Goal: Transaction & Acquisition: Purchase product/service

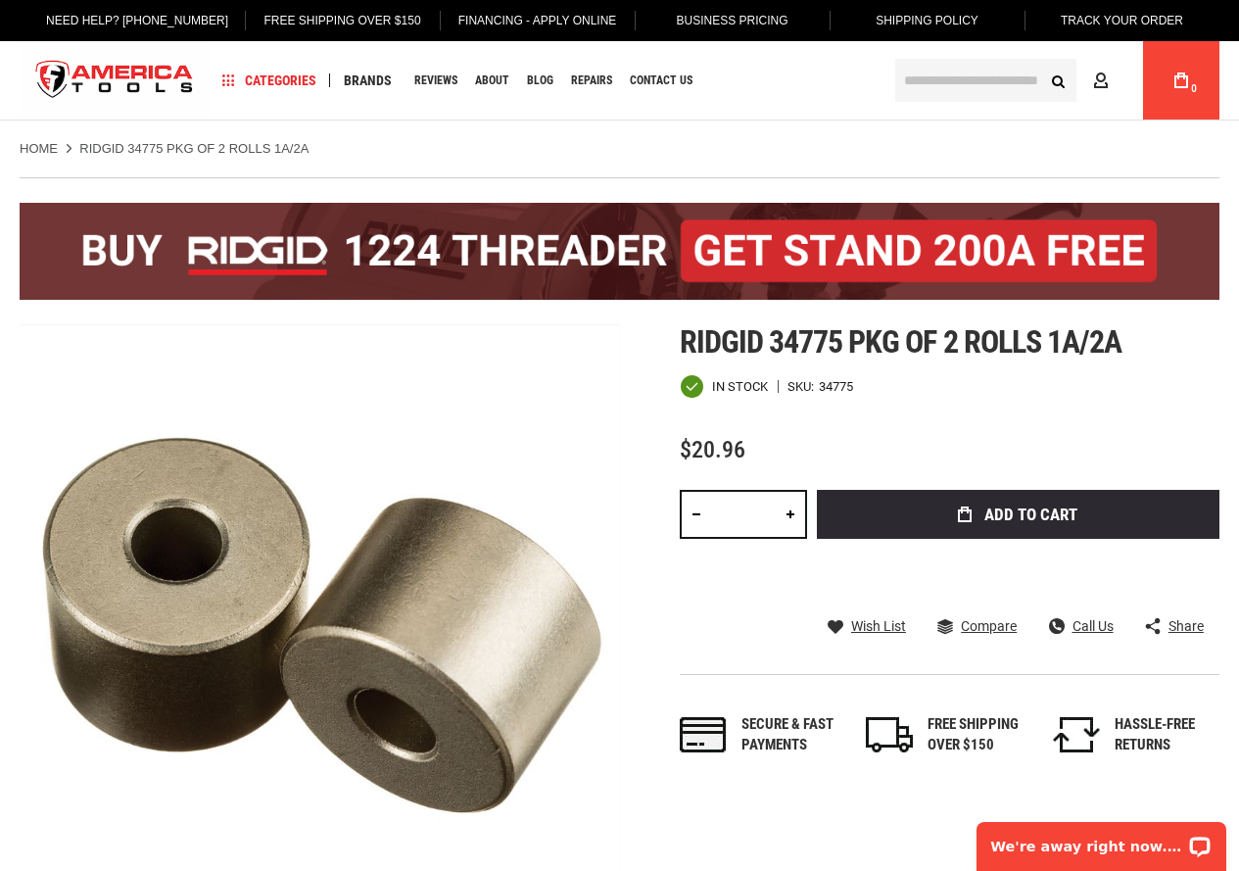
click at [789, 516] on link at bounding box center [790, 514] width 33 height 49
click at [789, 511] on link at bounding box center [790, 514] width 33 height 49
click at [693, 519] on link at bounding box center [696, 514] width 33 height 49
type input "*"
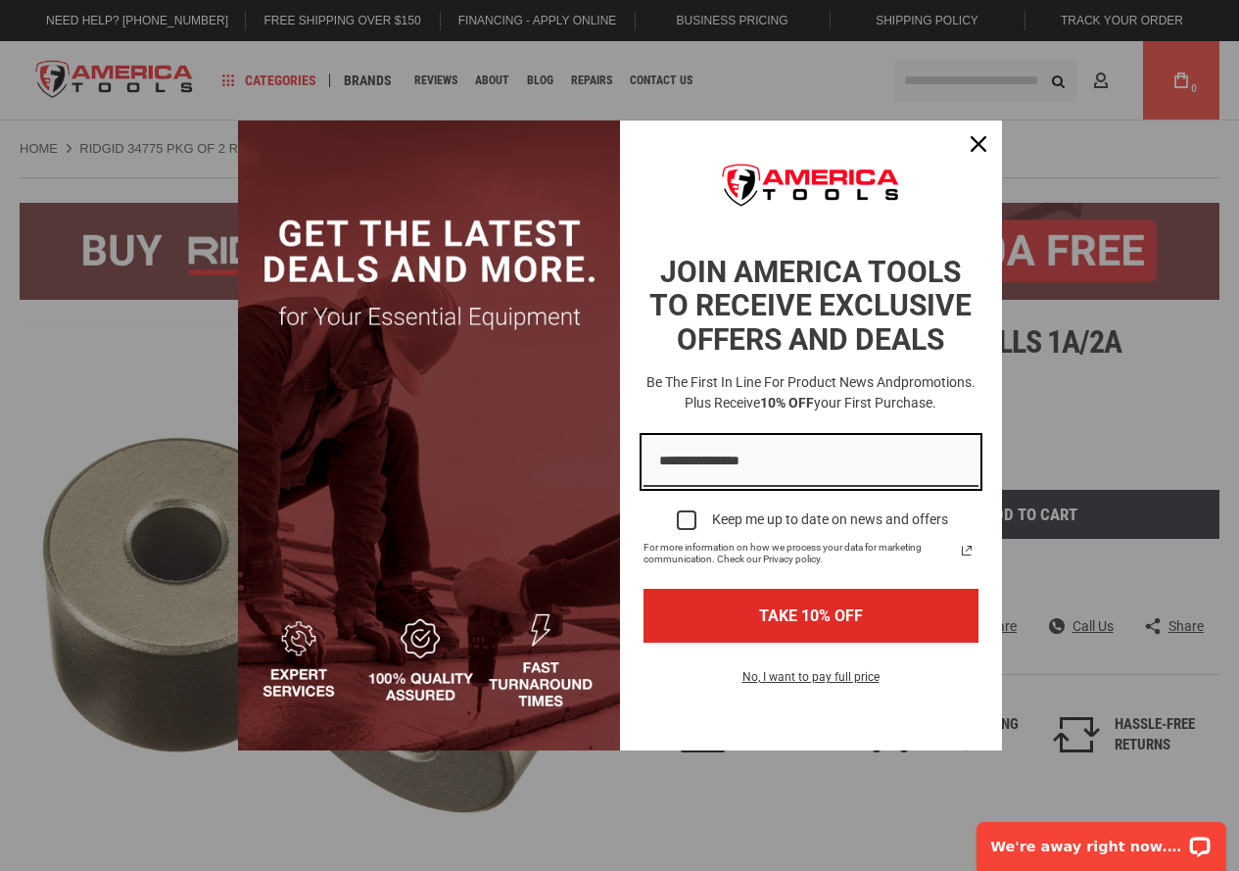
click at [781, 467] on input "Email field" at bounding box center [810, 462] width 335 height 50
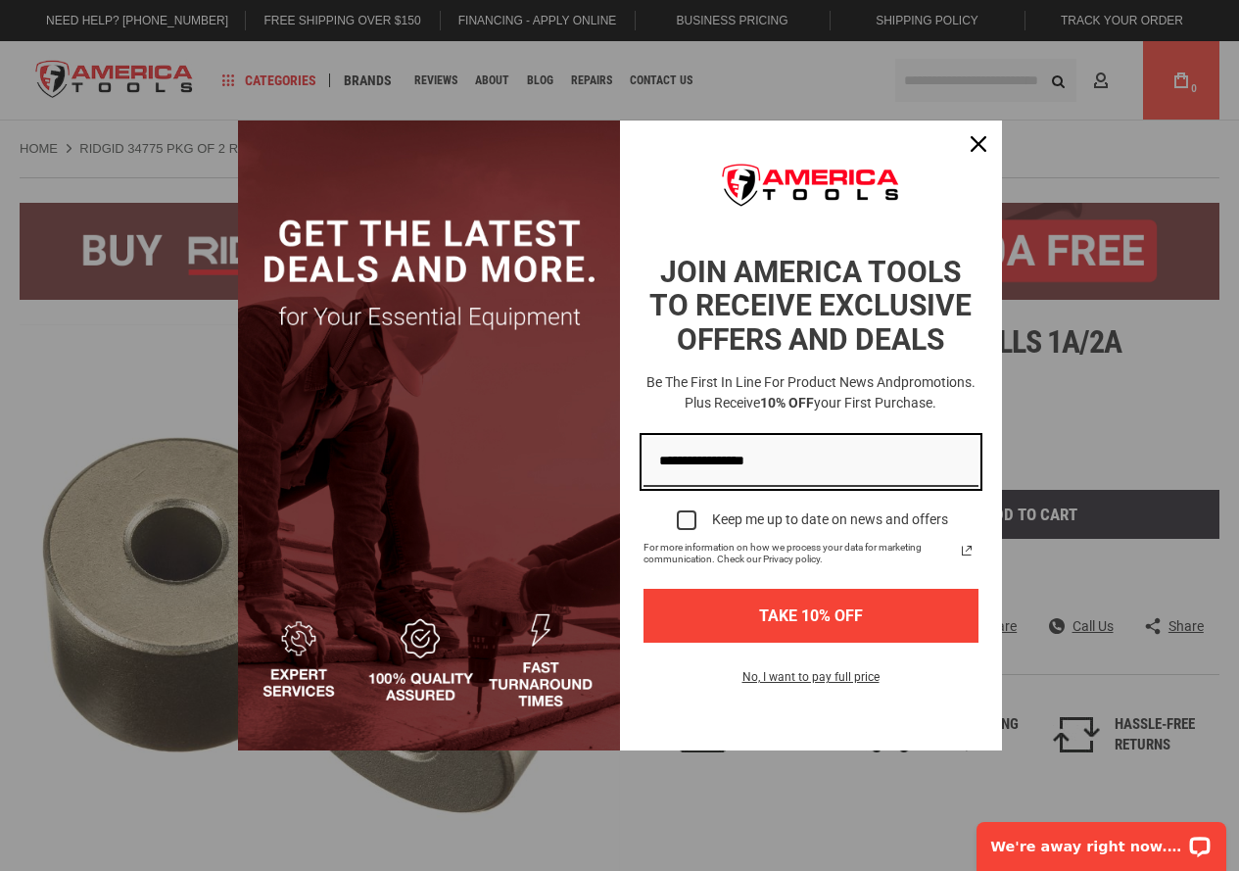
type input "**********"
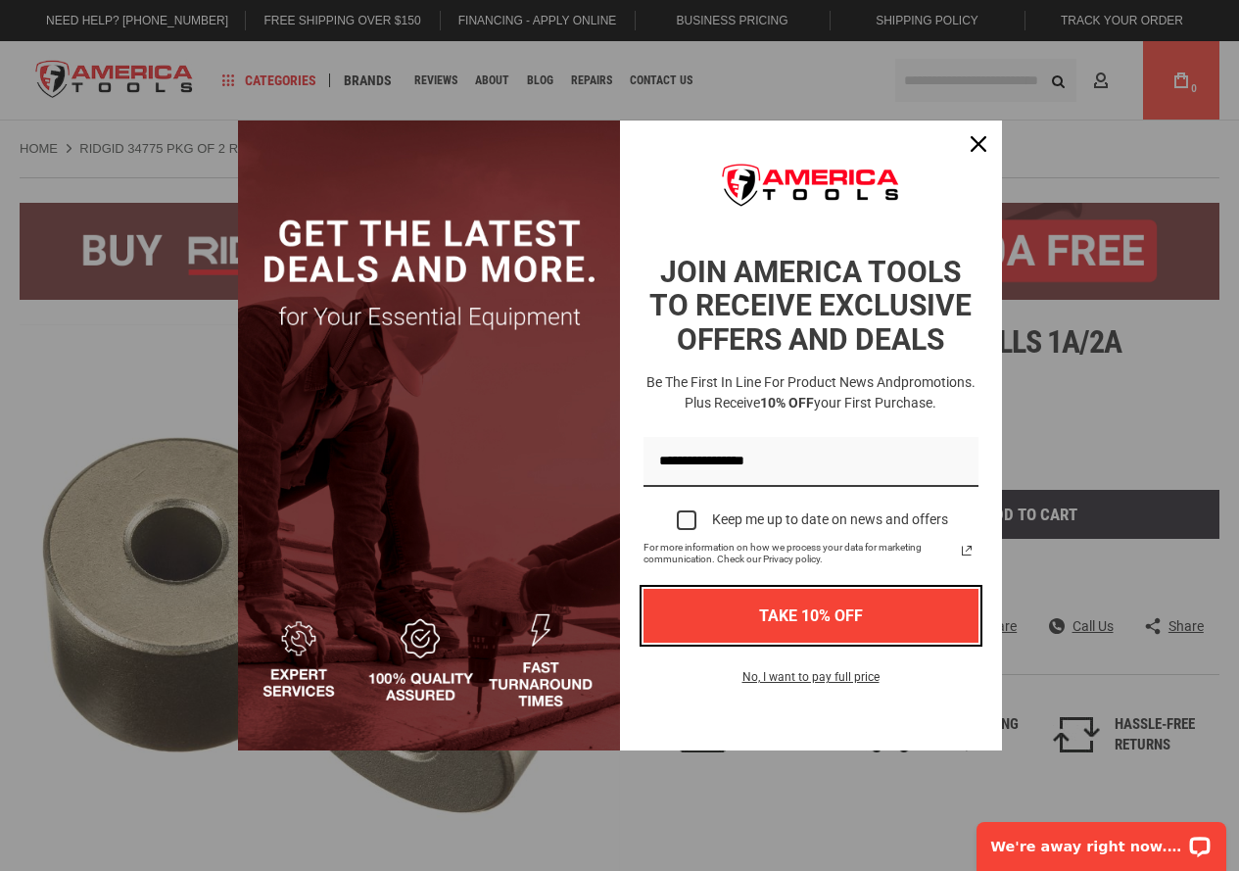
click at [809, 609] on button "TAKE 10% OFF" at bounding box center [810, 616] width 335 height 54
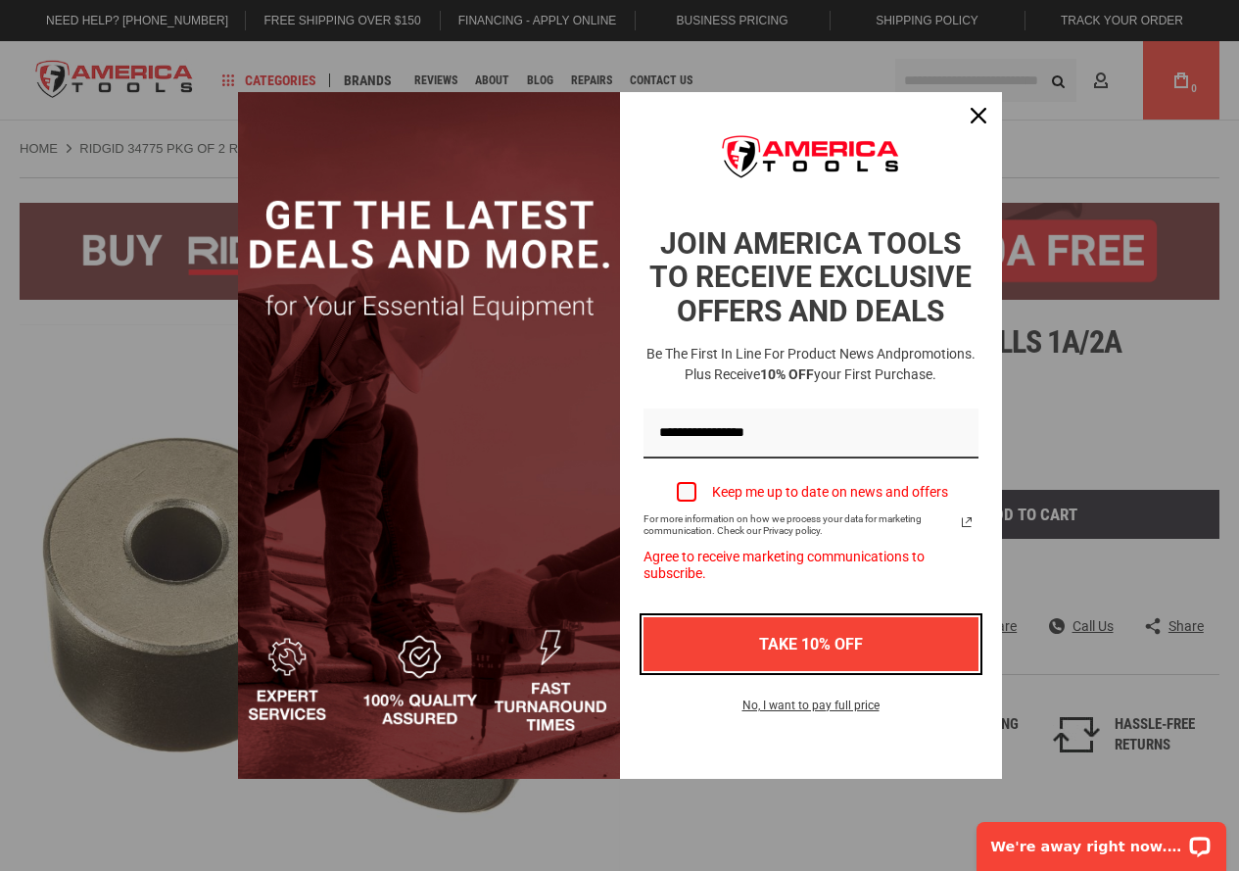
click at [814, 625] on button "TAKE 10% OFF" at bounding box center [810, 644] width 335 height 54
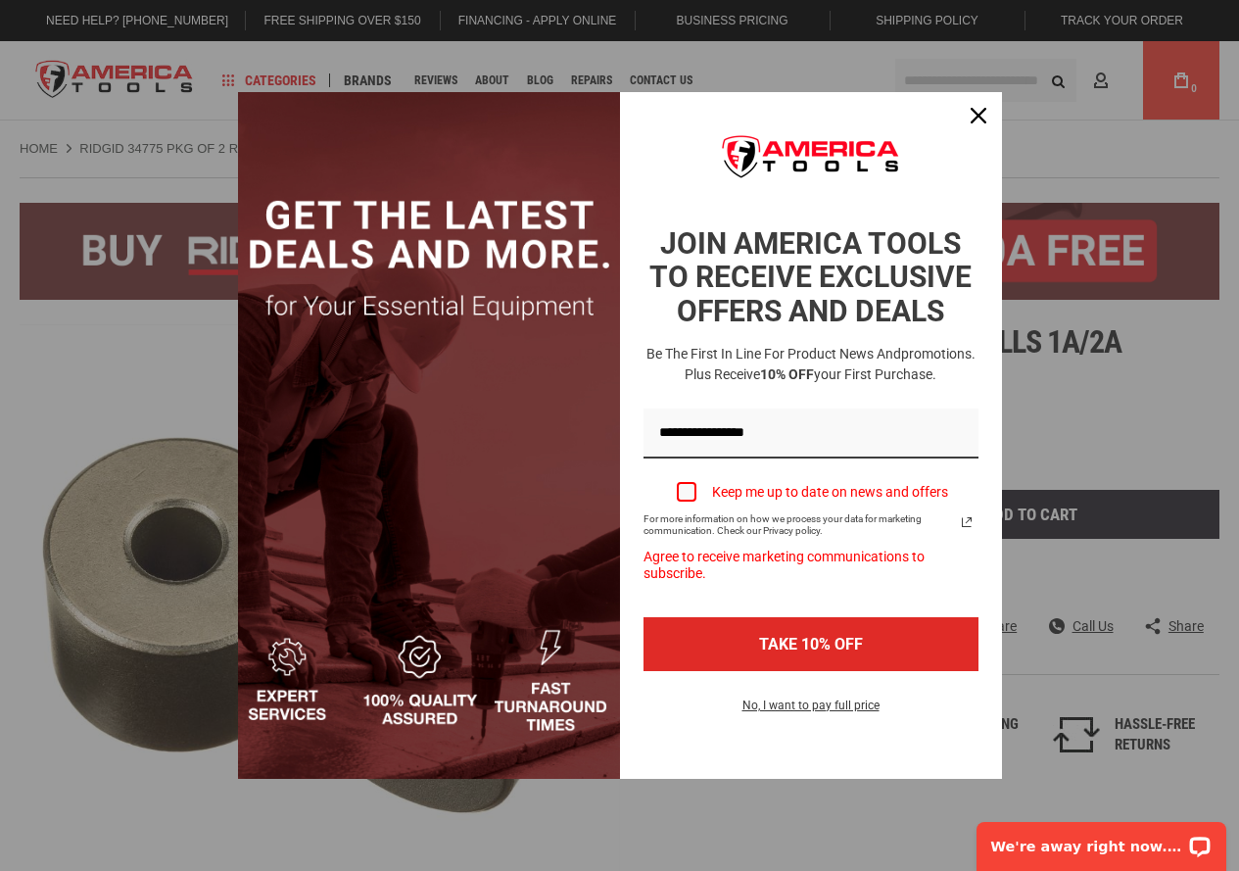
click at [673, 491] on label "Keep me up to date on news and offers" at bounding box center [810, 491] width 335 height 43
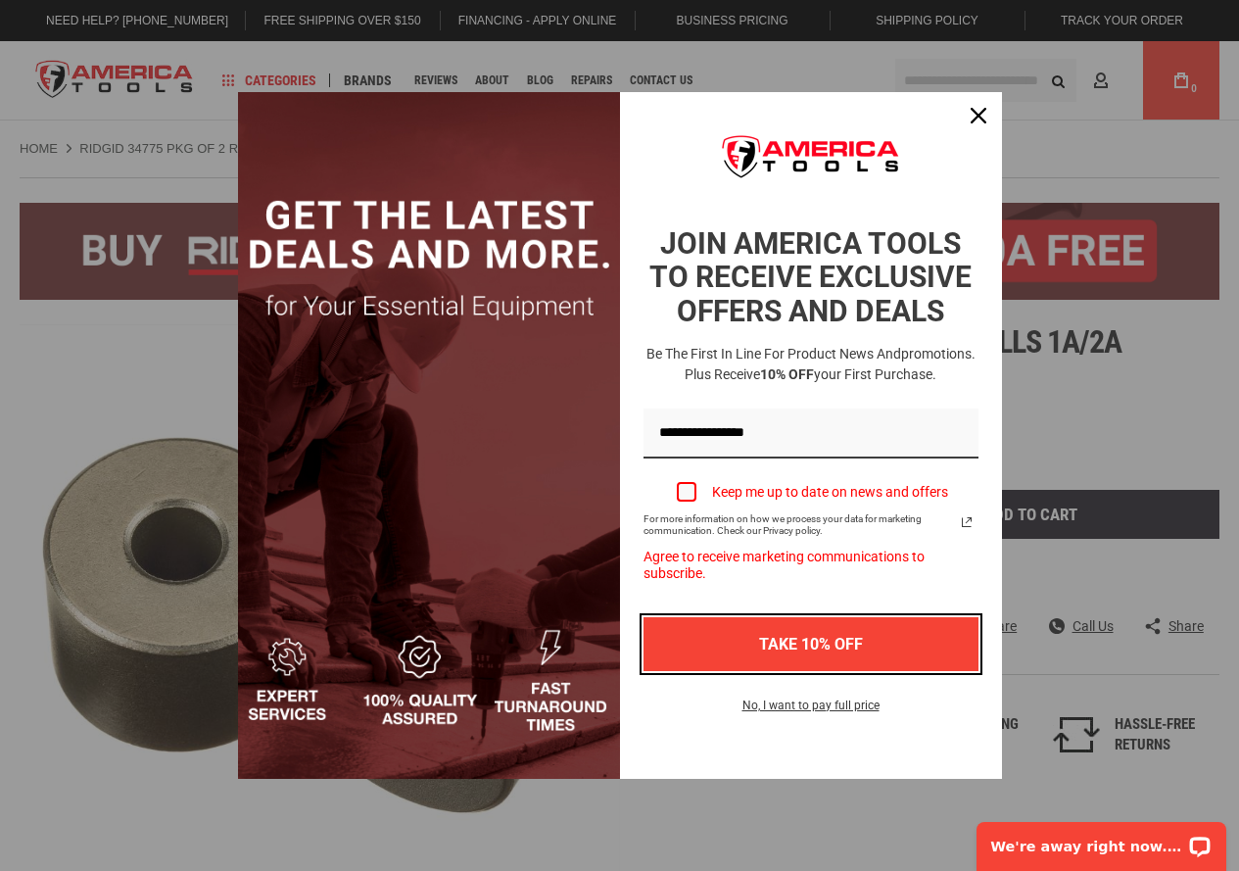
click at [824, 636] on button "TAKE 10% OFF" at bounding box center [810, 644] width 335 height 54
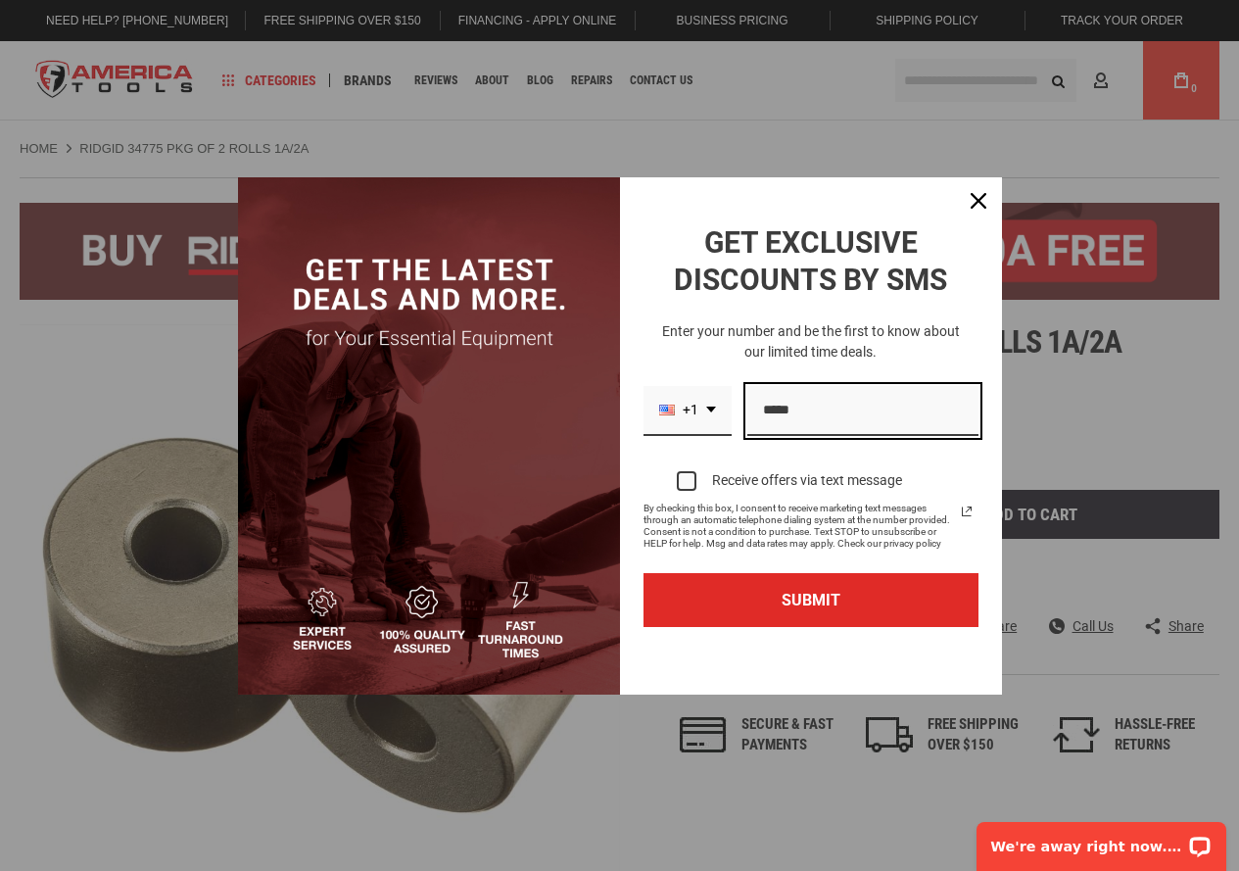
click at [785, 413] on input "Phone number field" at bounding box center [862, 411] width 231 height 50
type input "**********"
click at [681, 479] on div "Marketing offer form" at bounding box center [687, 481] width 20 height 20
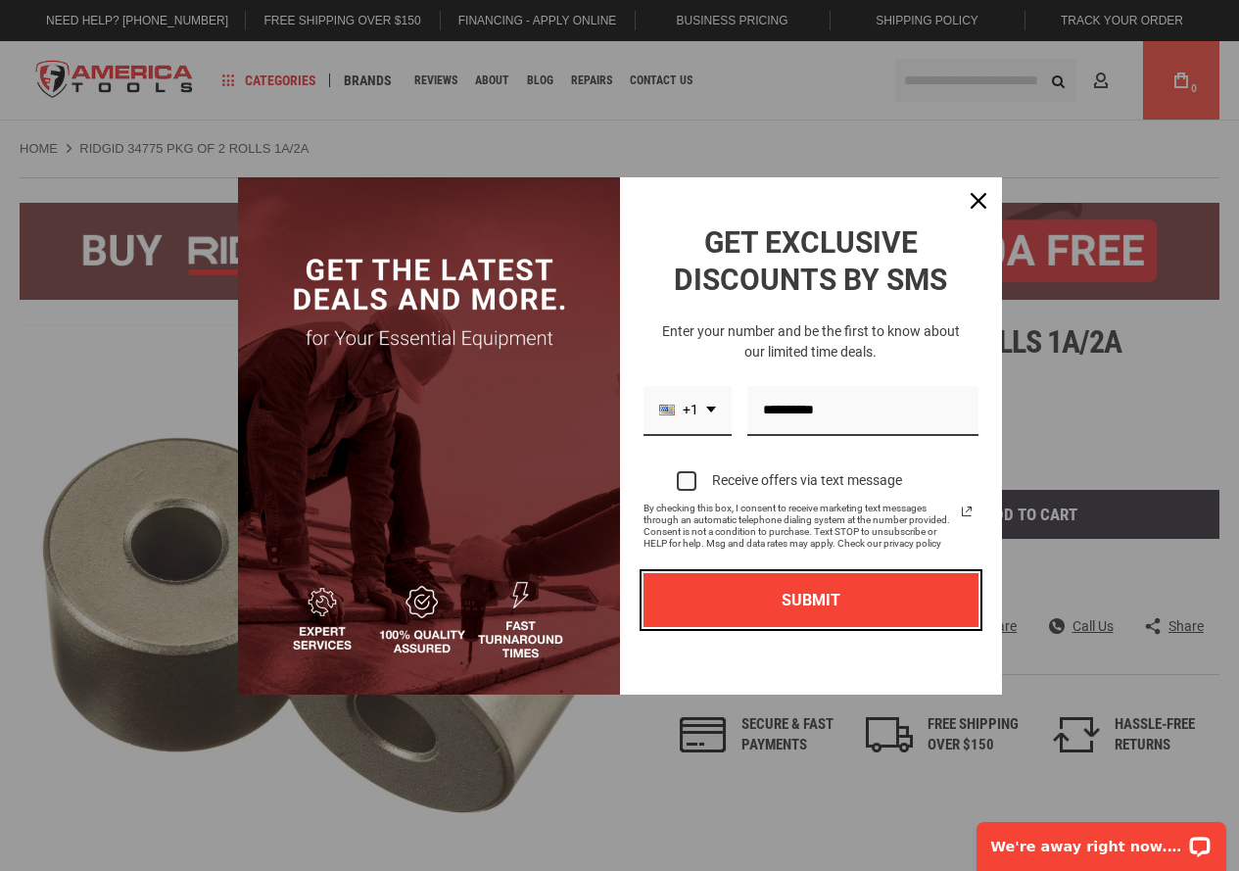
click at [814, 593] on button "SUBMIT" at bounding box center [810, 600] width 335 height 54
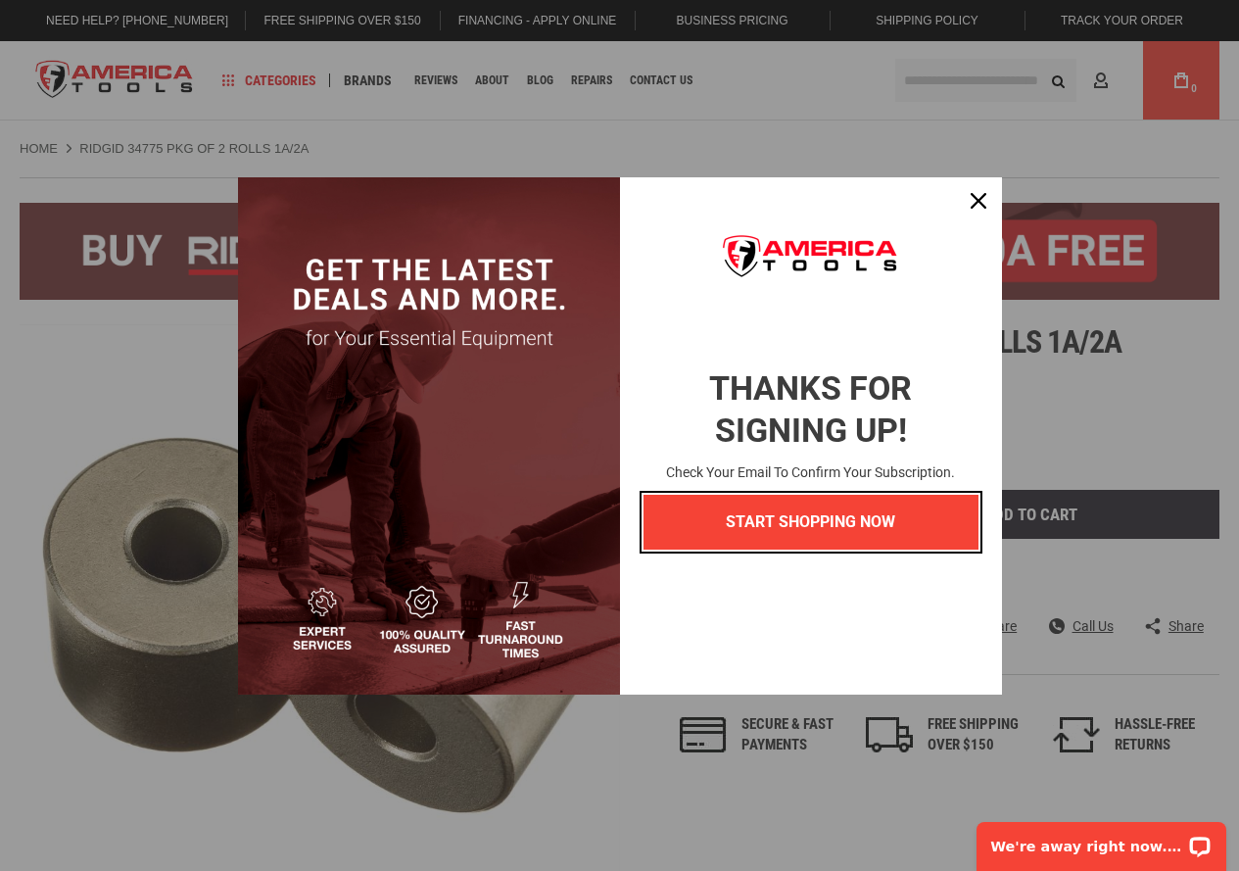
click at [806, 518] on button "START SHOPPING NOW" at bounding box center [810, 522] width 335 height 54
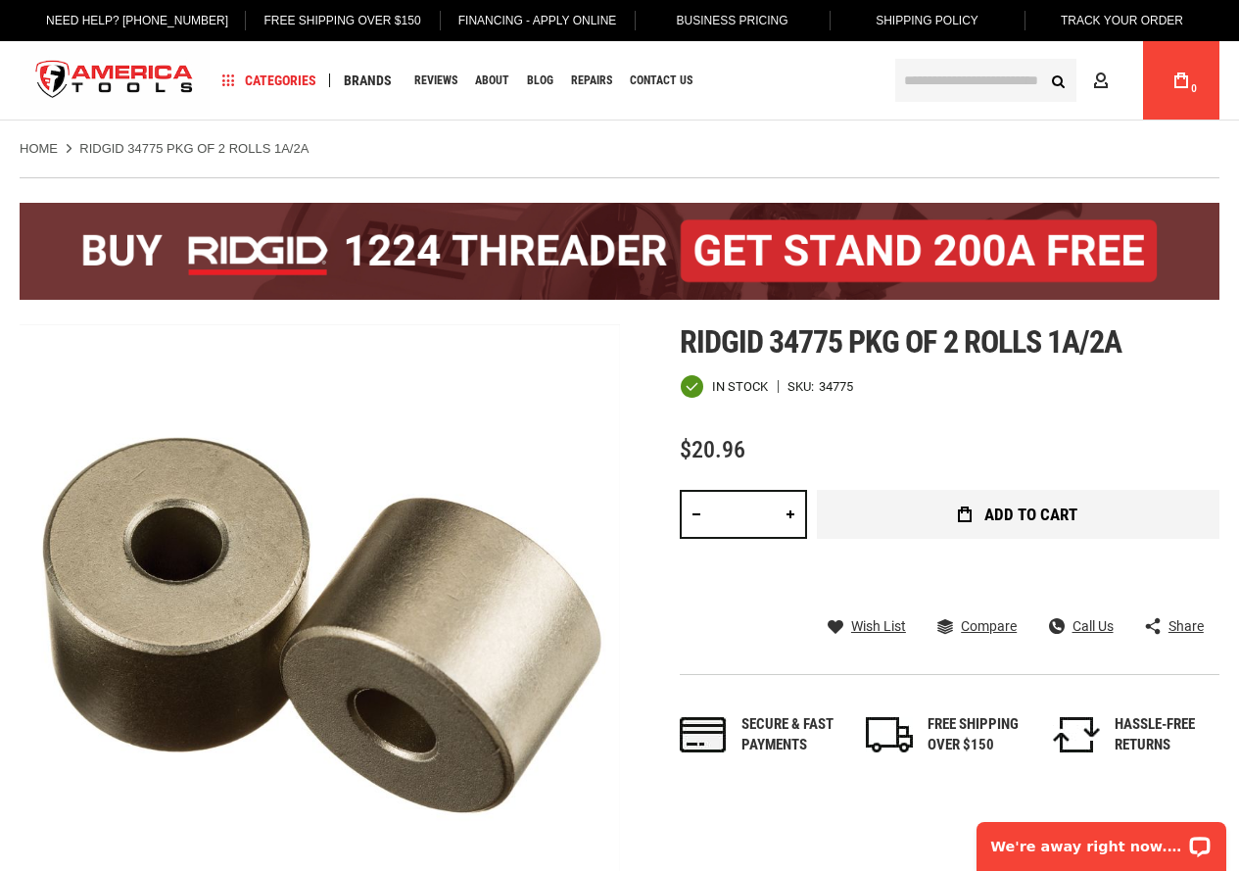
click at [1013, 527] on button "Add to Cart" at bounding box center [1018, 514] width 403 height 49
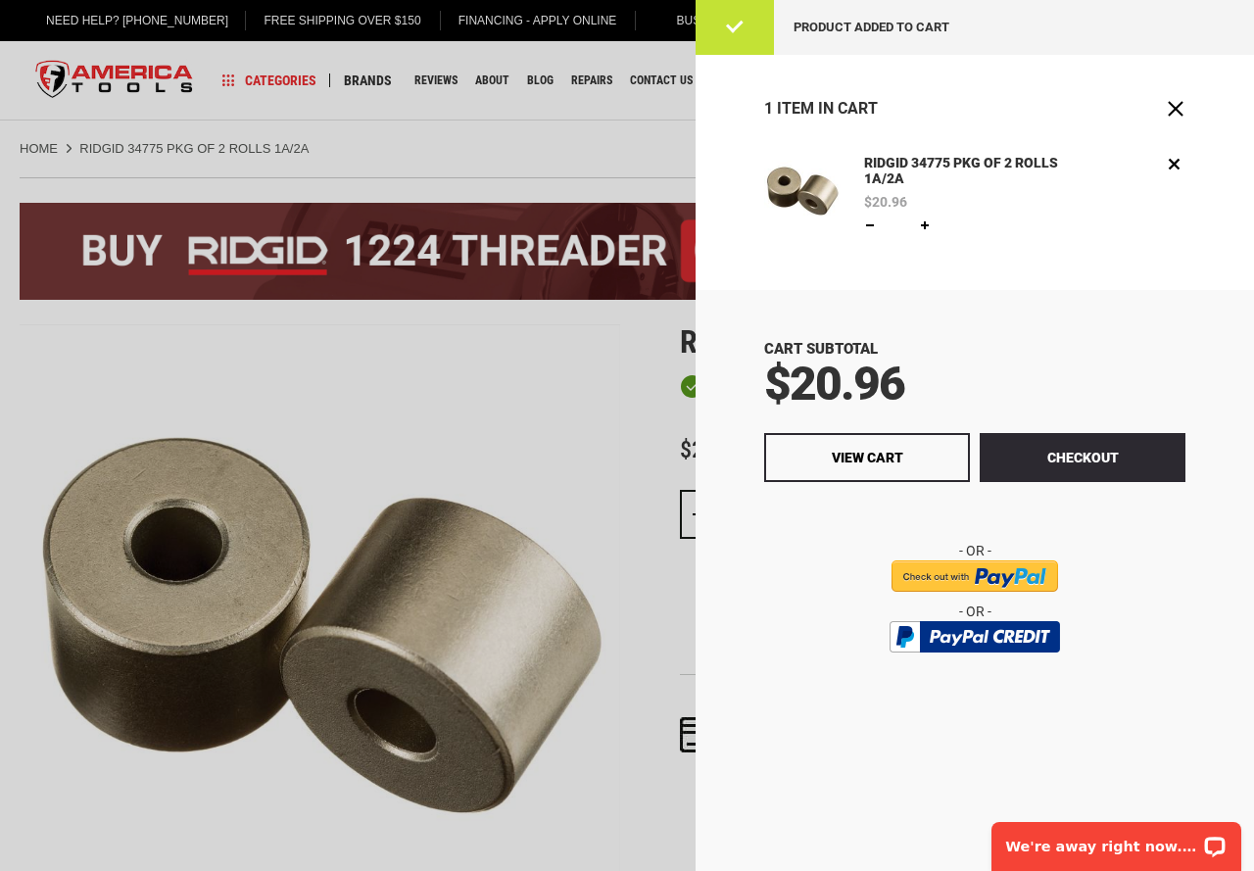
click at [999, 572] on input "image" at bounding box center [974, 575] width 166 height 31
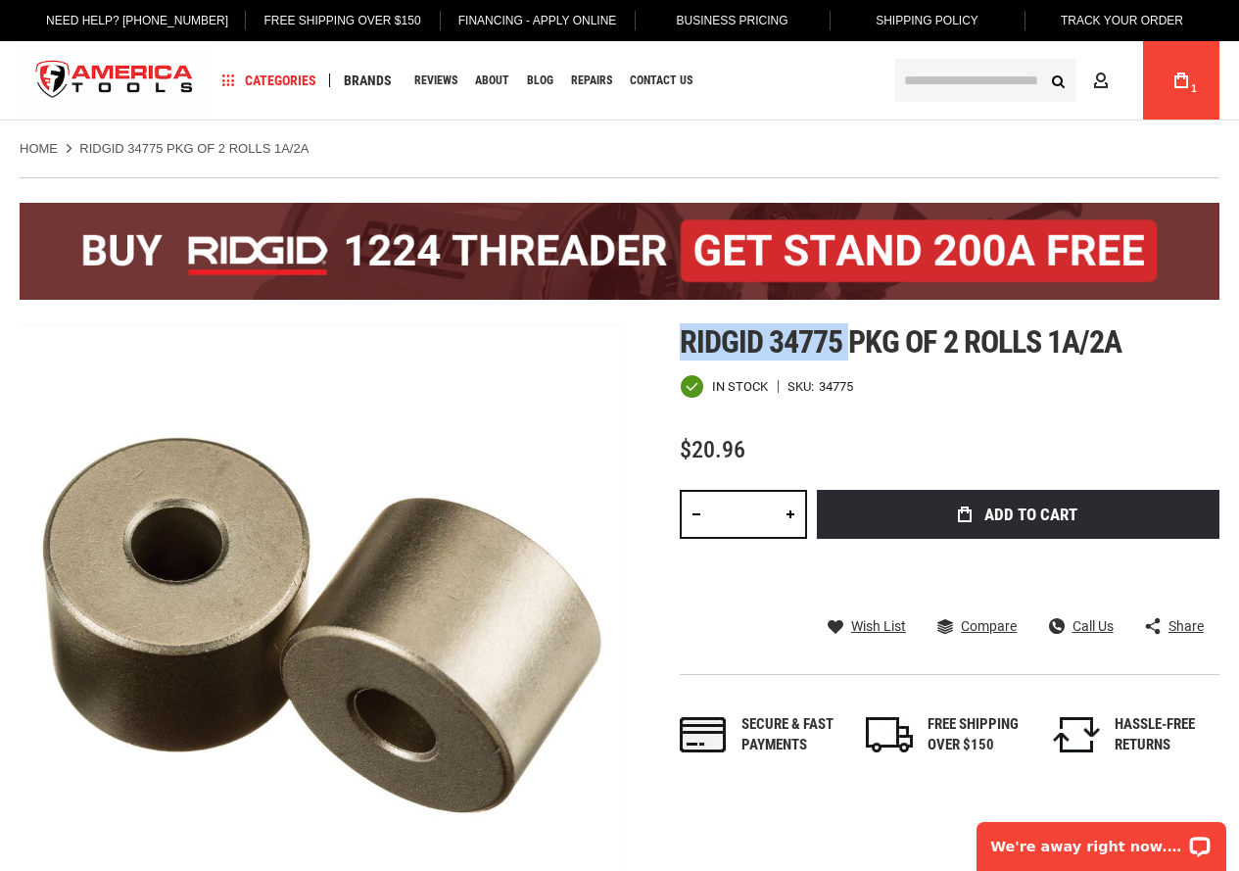
drag, startPoint x: 847, startPoint y: 338, endPoint x: 686, endPoint y: 344, distance: 161.7
click at [686, 344] on span "Ridgid 34775 pkg of 2 rolls 1a/2a" at bounding box center [901, 341] width 442 height 37
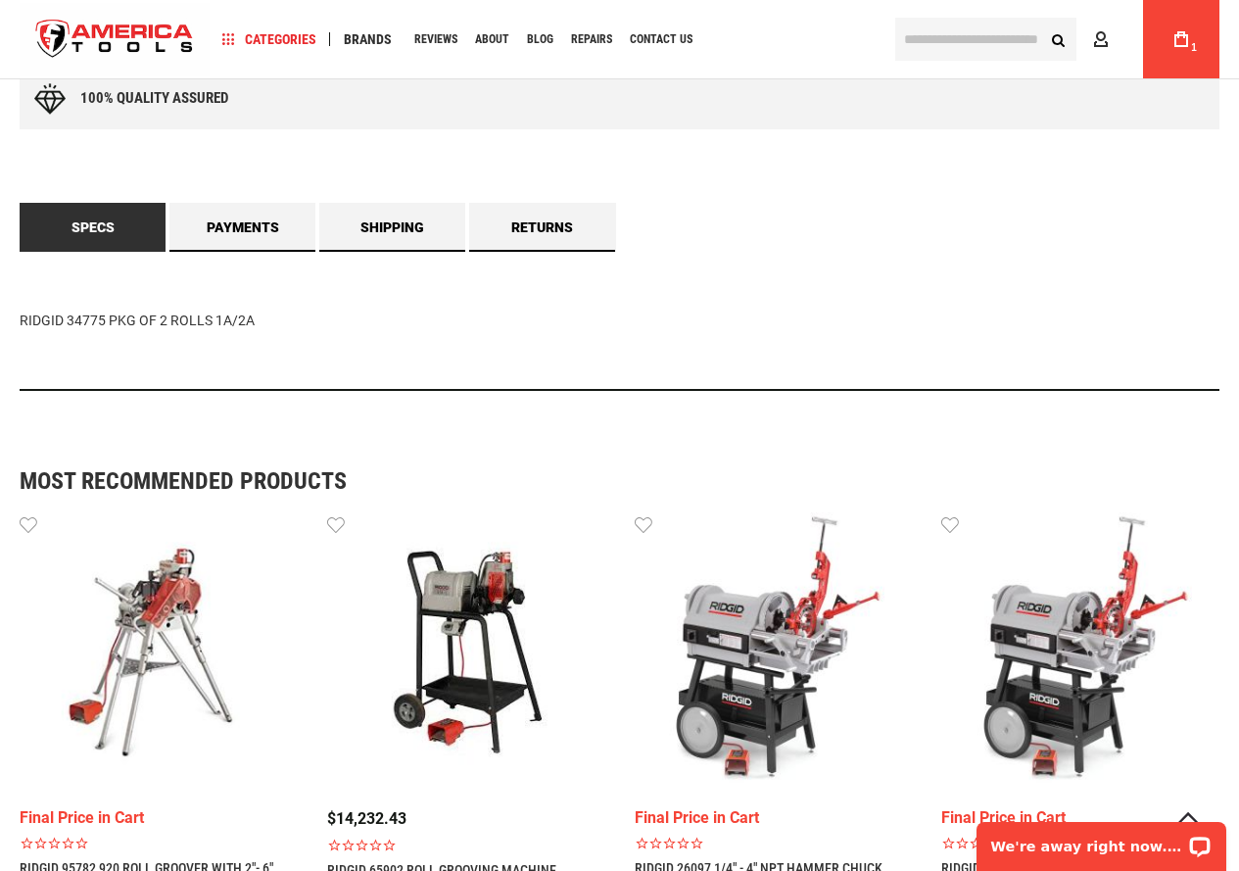
scroll to position [1175, 0]
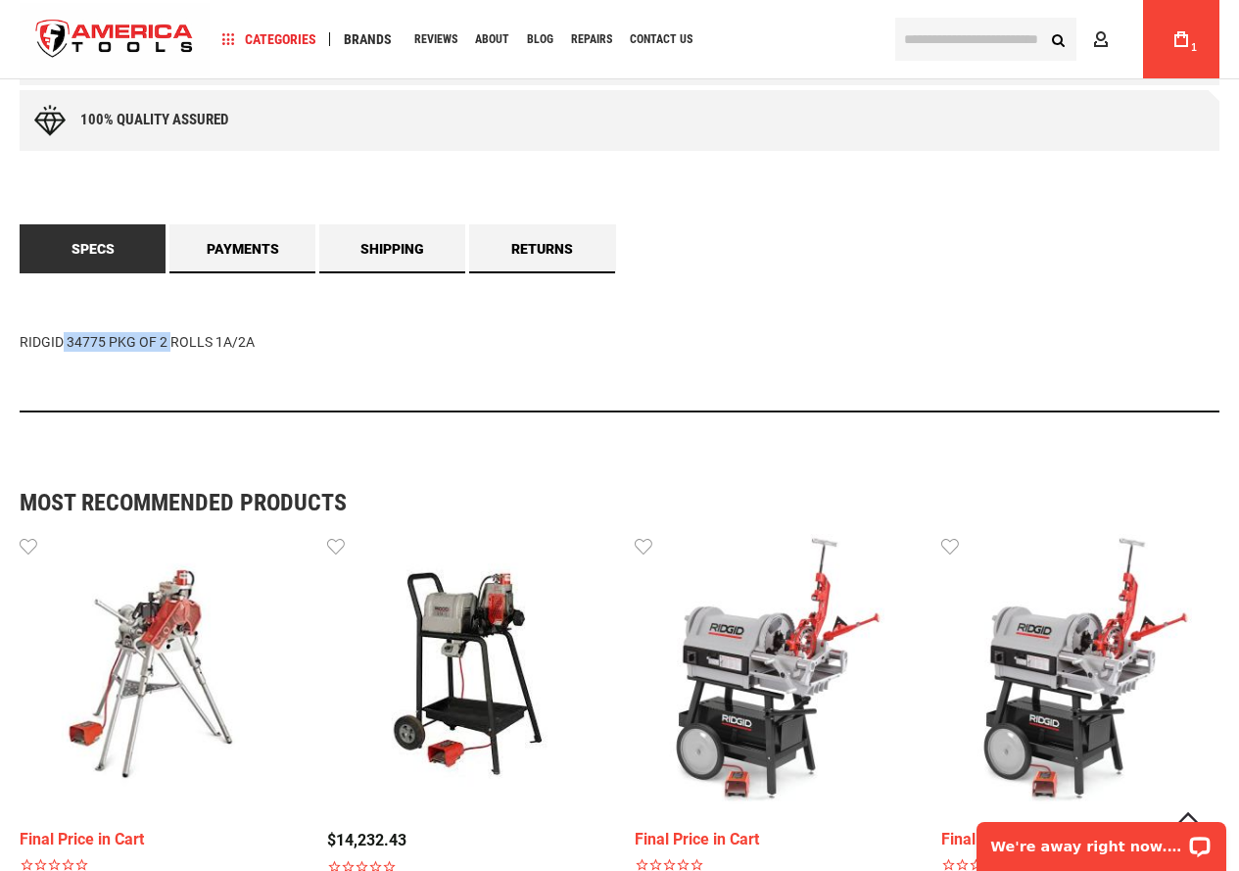
drag, startPoint x: 17, startPoint y: 340, endPoint x: 132, endPoint y: 343, distance: 115.6
click at [132, 343] on main "Skip to the end of the images gallery Skip to the beginning of the images galle…" at bounding box center [619, 161] width 1239 height 2362
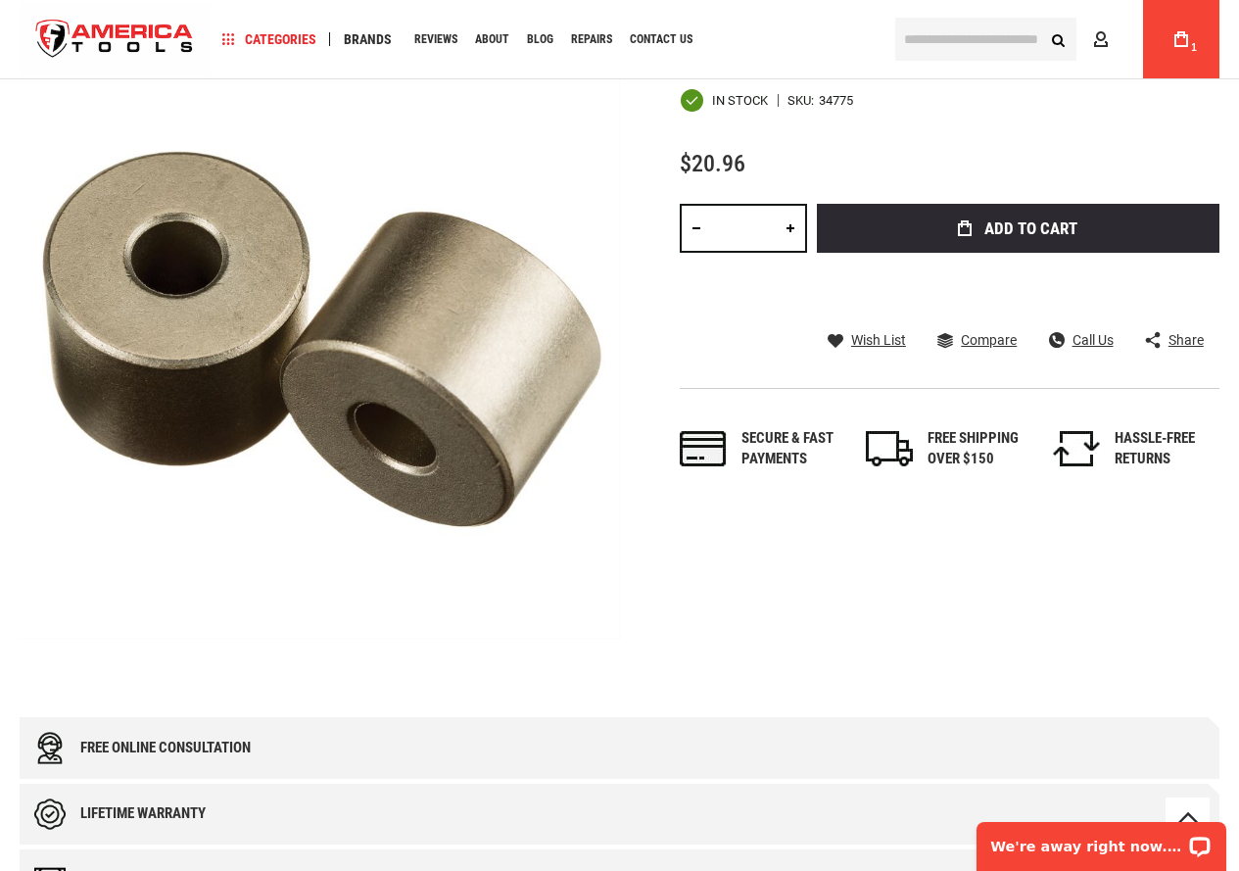
scroll to position [0, 0]
